Goal: Information Seeking & Learning: Learn about a topic

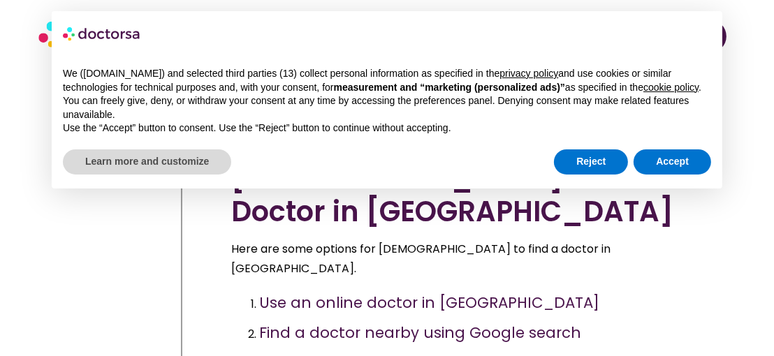
scroll to position [1296, 0]
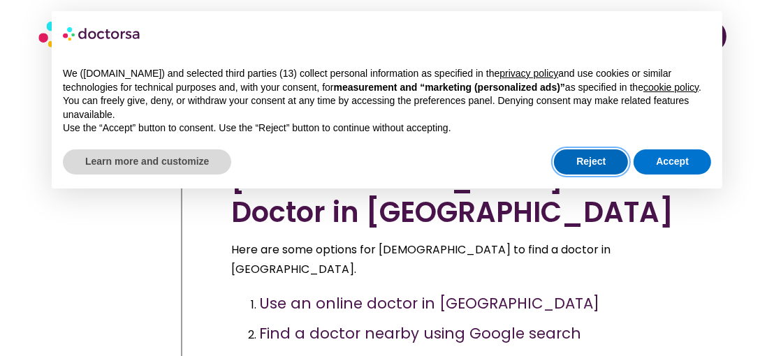
click at [612, 172] on button "Reject" at bounding box center [591, 161] width 74 height 25
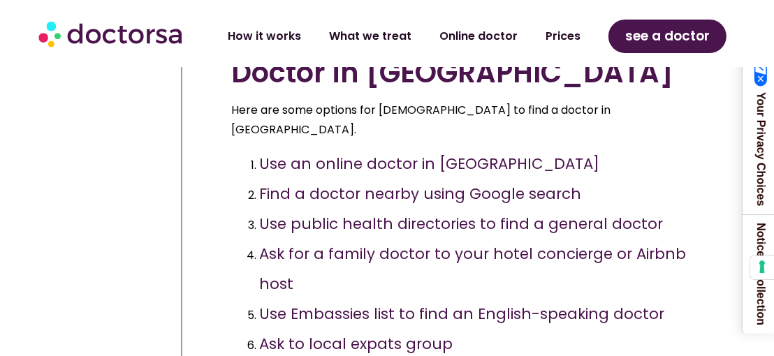
scroll to position [1366, 0]
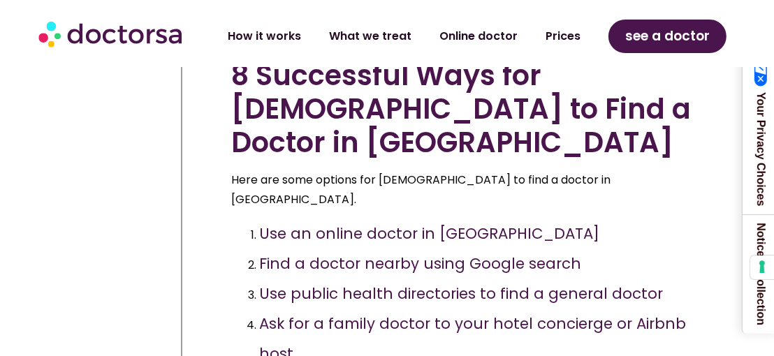
click at [432, 224] on h3 "Use an online doctor in Turkey" at bounding box center [429, 234] width 340 height 20
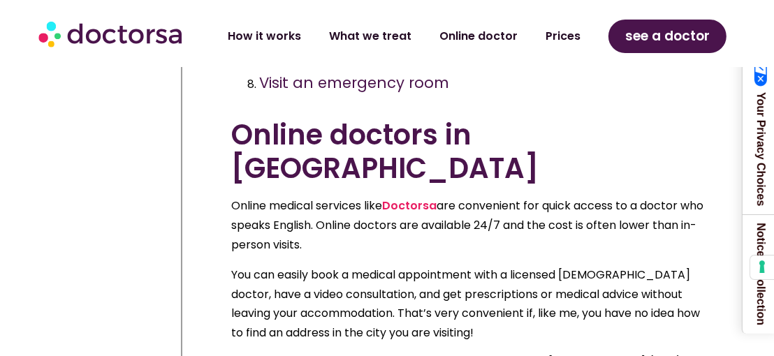
scroll to position [1785, 0]
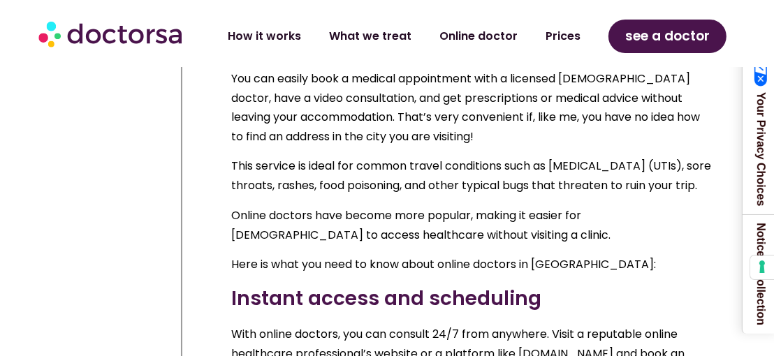
scroll to position [1995, 0]
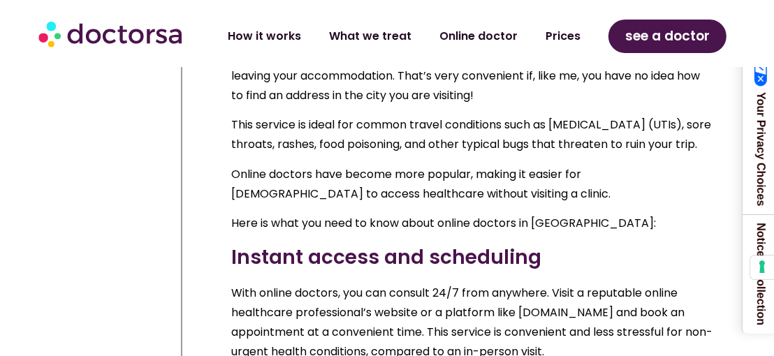
click at [372, 286] on span "With online doctors, you can consult 24/7 from anywhere. Visit a reputable onli…" at bounding box center [471, 323] width 481 height 75
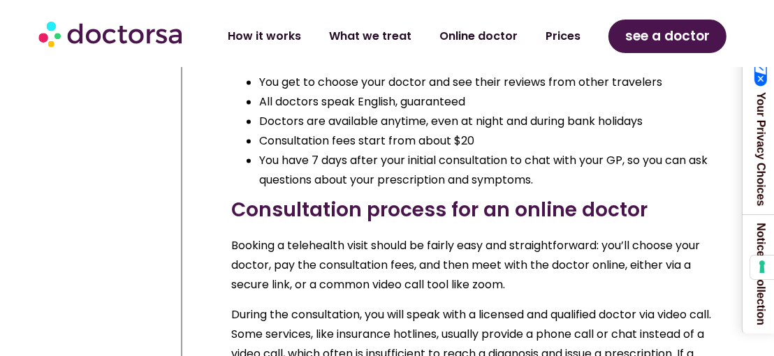
scroll to position [2414, 0]
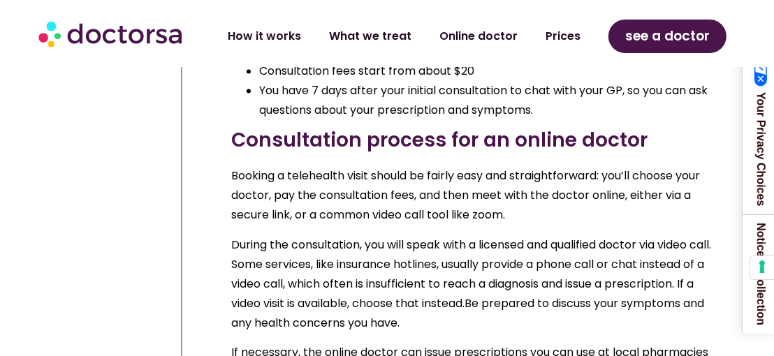
click at [386, 237] on span "During the consultation, you will speak with a licensed and qualified doctor vi…" at bounding box center [471, 274] width 480 height 75
click at [411, 237] on span "During the consultation, you will speak with a licensed and qualified doctor vi…" at bounding box center [471, 274] width 480 height 75
click at [402, 344] on span "If necessary, the online doctor can issue prescriptions you can use at local ph…" at bounding box center [469, 362] width 477 height 36
click at [374, 344] on span "If necessary, the online doctor can issue prescriptions you can use at local ph…" at bounding box center [469, 362] width 477 height 36
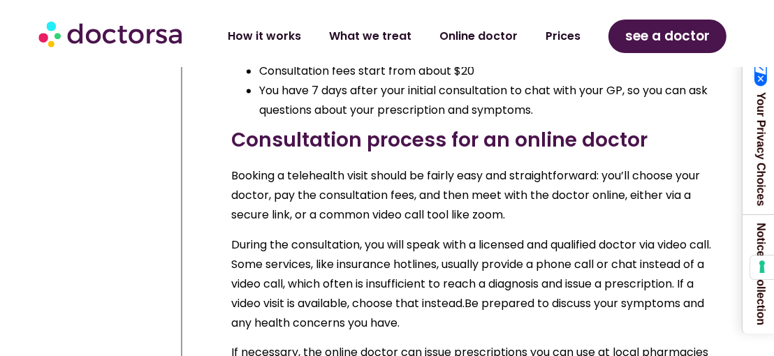
click at [393, 344] on span "If necessary, the online doctor can issue prescriptions you can use at local ph…" at bounding box center [469, 362] width 477 height 36
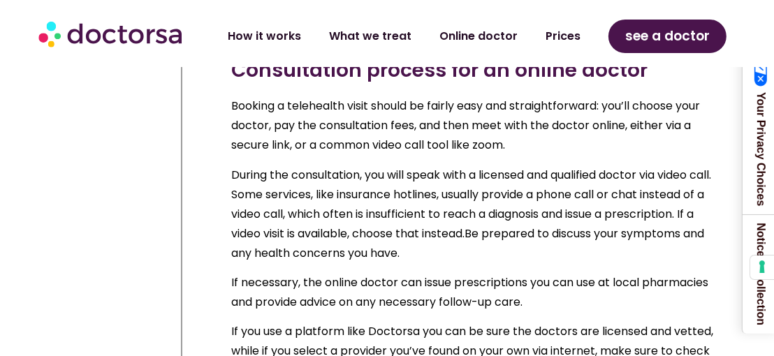
click at [417, 322] on p "If you use a platform like Doctorsa you can be sure the doctors are licensed an…" at bounding box center [472, 351] width 483 height 59
click at [420, 322] on p "If you use a platform like Doctorsa you can be sure the doctors are licensed an…" at bounding box center [472, 351] width 483 height 59
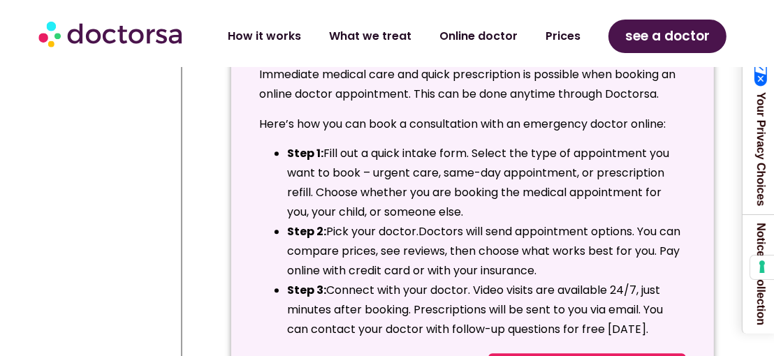
scroll to position [3112, 0]
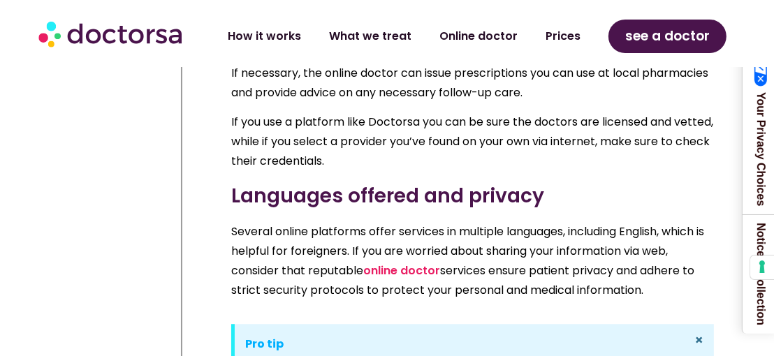
scroll to position [2624, 0]
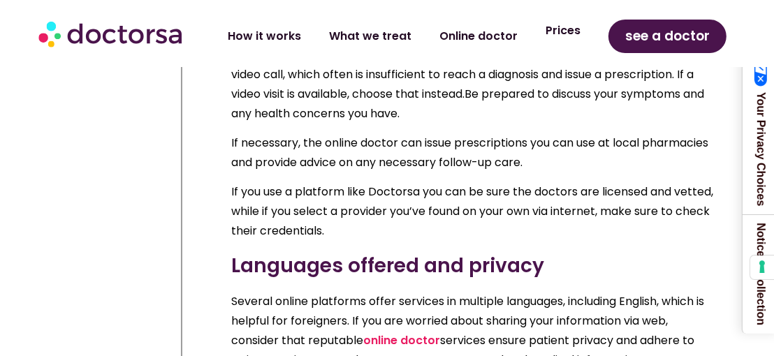
click at [573, 31] on link "Prices" at bounding box center [563, 31] width 63 height 32
